Goal: Check status: Check status

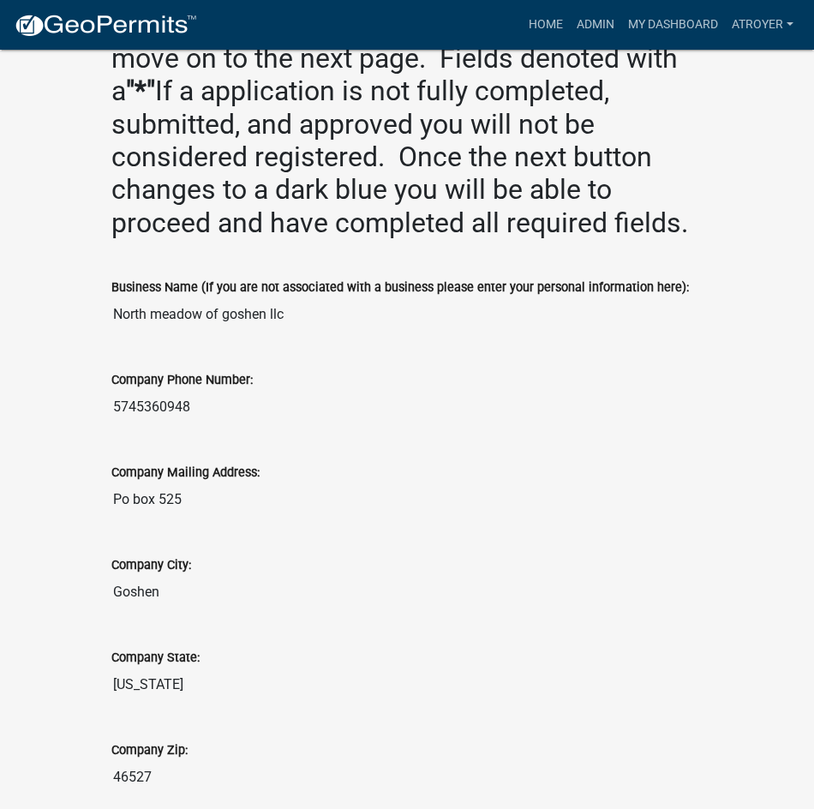
scroll to position [1028, 0]
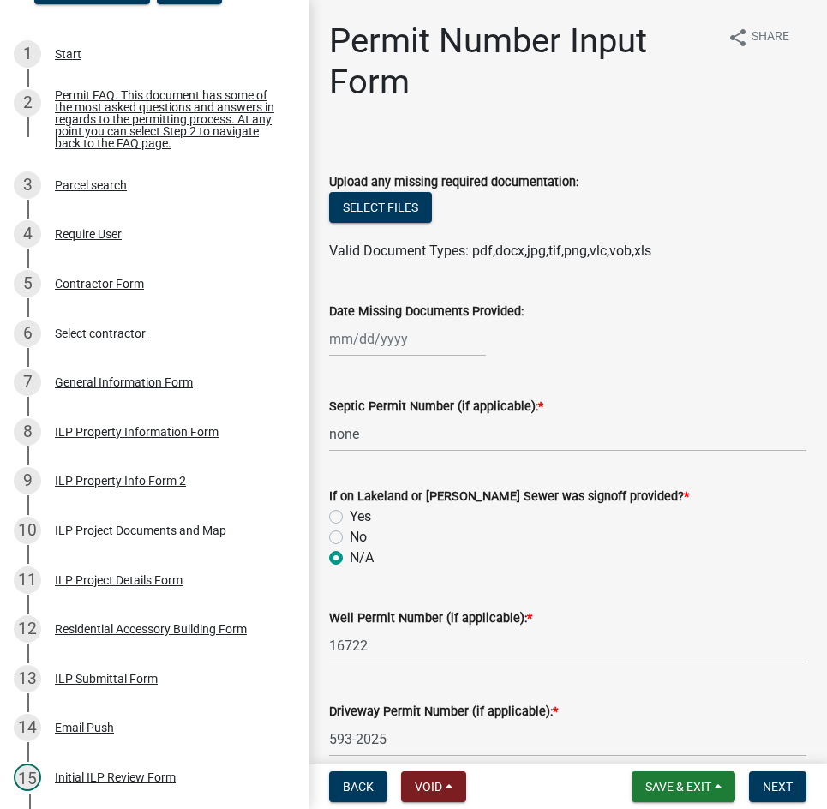
scroll to position [257, 0]
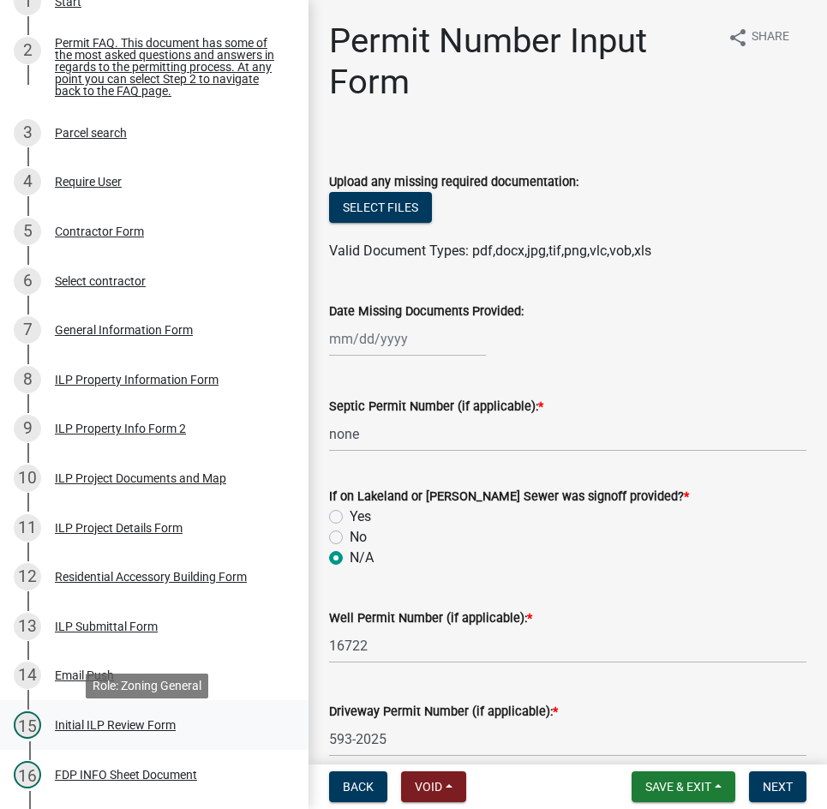
click at [115, 731] on div "Initial ILP Review Form" at bounding box center [115, 725] width 121 height 12
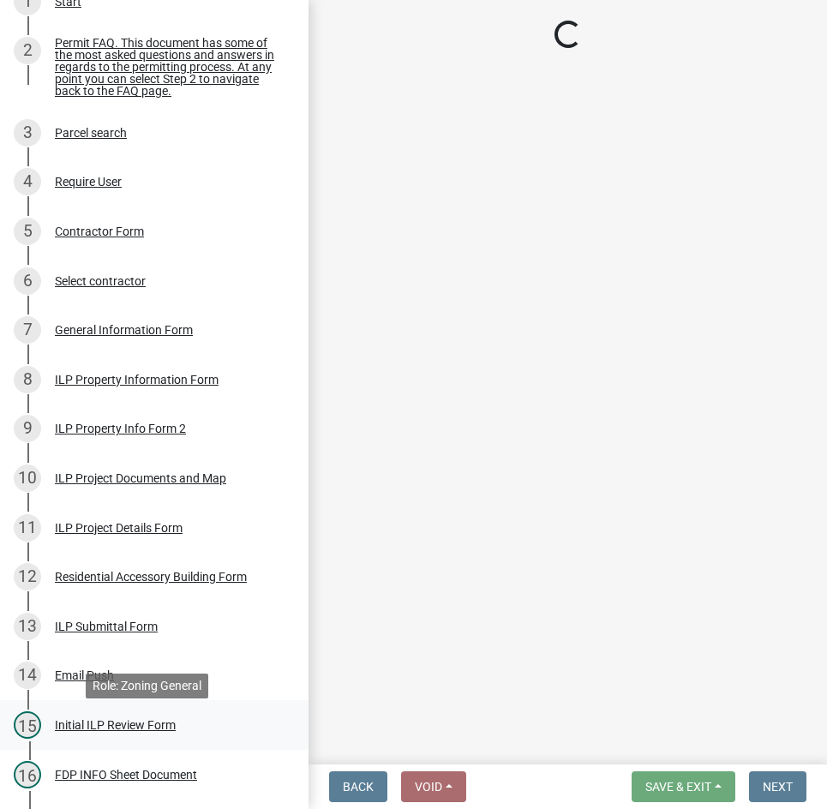
select select "fc758b50-acba-4166-9f24-5248f0f78016"
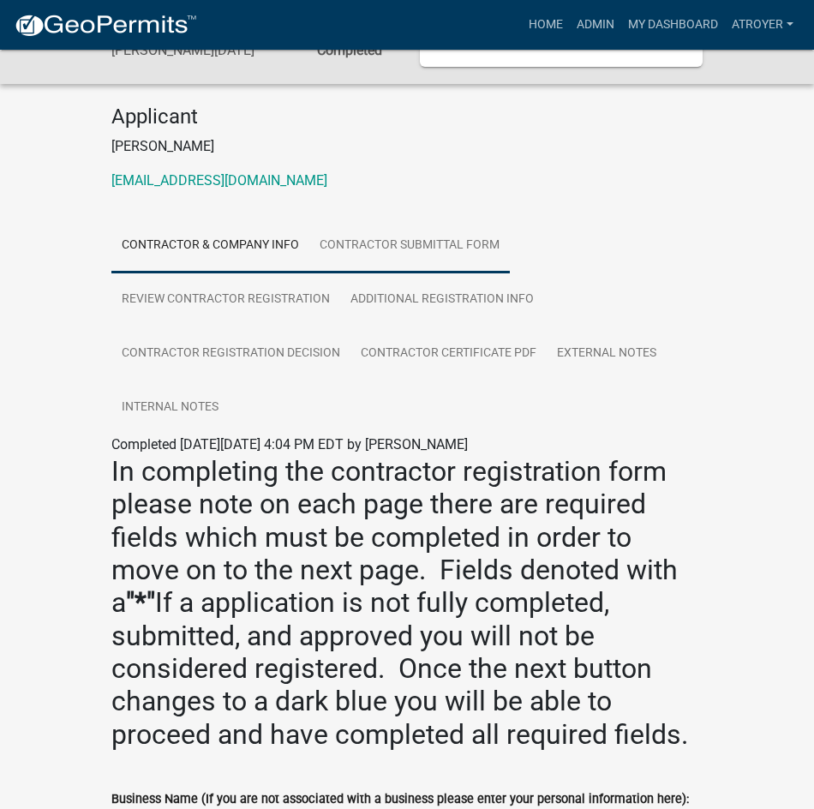
scroll to position [429, 0]
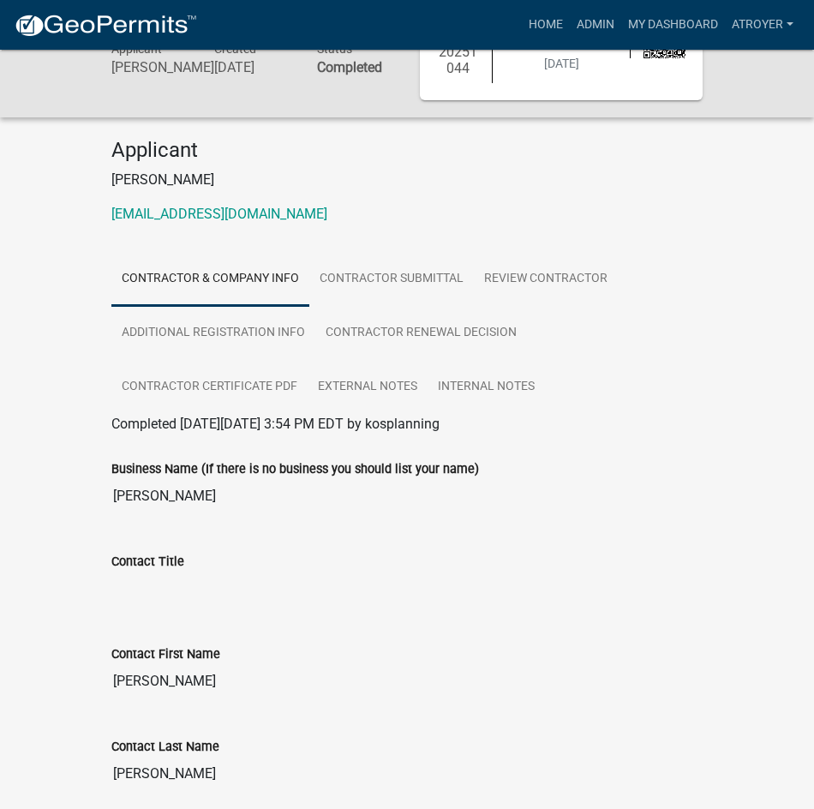
scroll to position [514, 0]
